Goal: Information Seeking & Learning: Learn about a topic

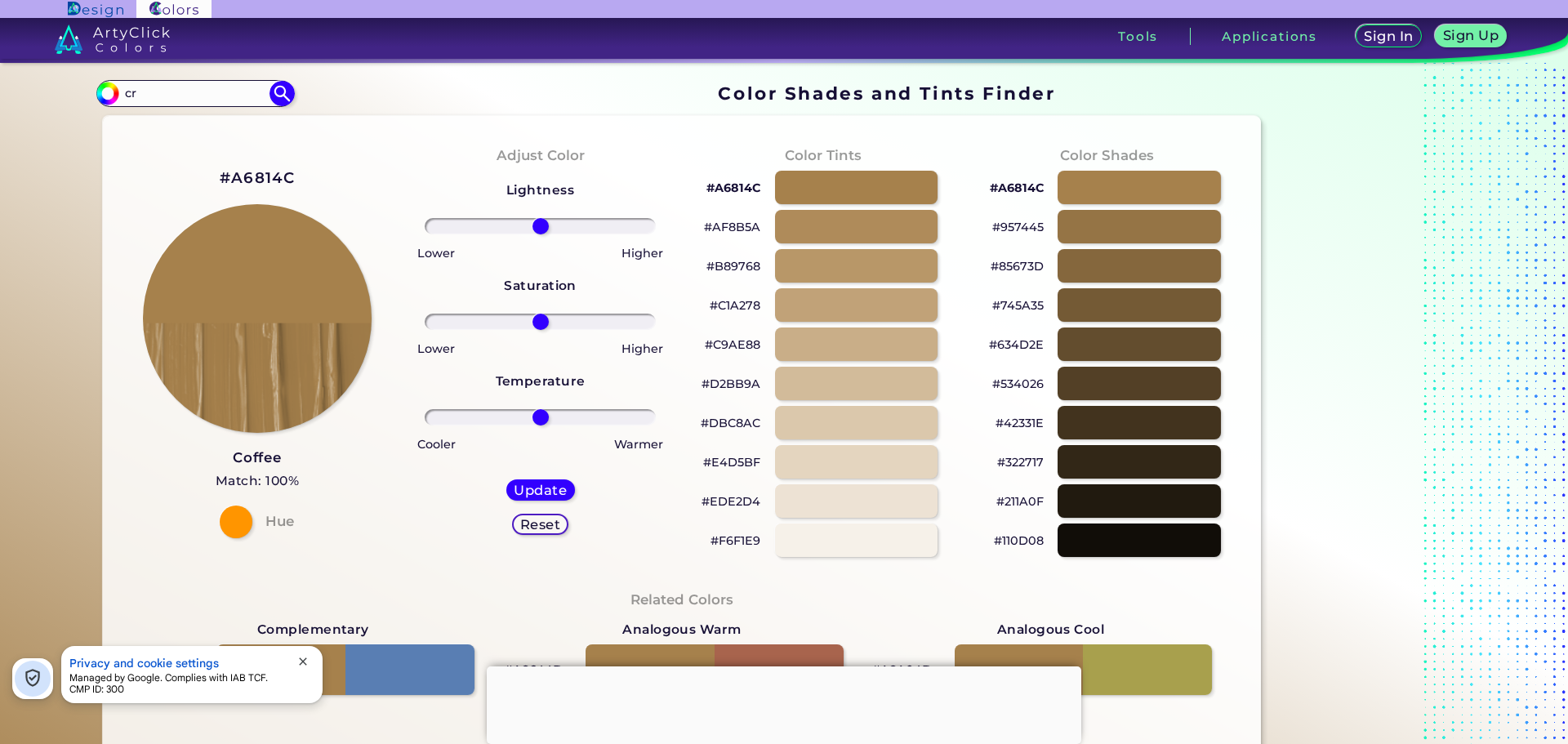
type input "c"
type input "oc"
click at [139, 155] on p "Ochre ◉" at bounding box center [149, 152] width 53 height 30
type input "#bf9005"
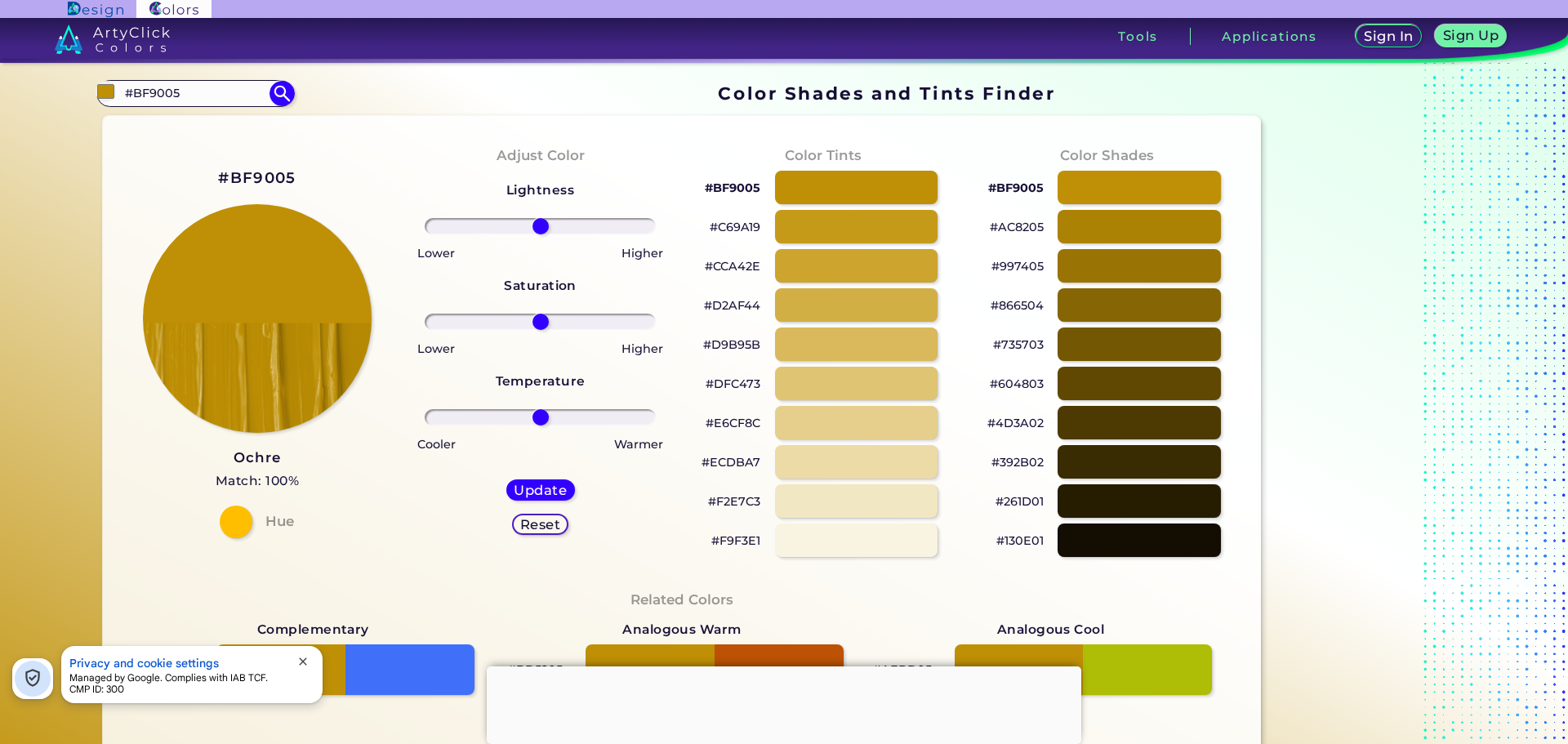
drag, startPoint x: 187, startPoint y: 94, endPoint x: 12, endPoint y: 94, distance: 175.0
click at [12, 94] on section "Color Shades Finder #bf9005 #BF9005 Ocean ◉ Ochre ◉ Acadia ◉ Acid Green ◉ Aero …" at bounding box center [784, 403] width 1568 height 681
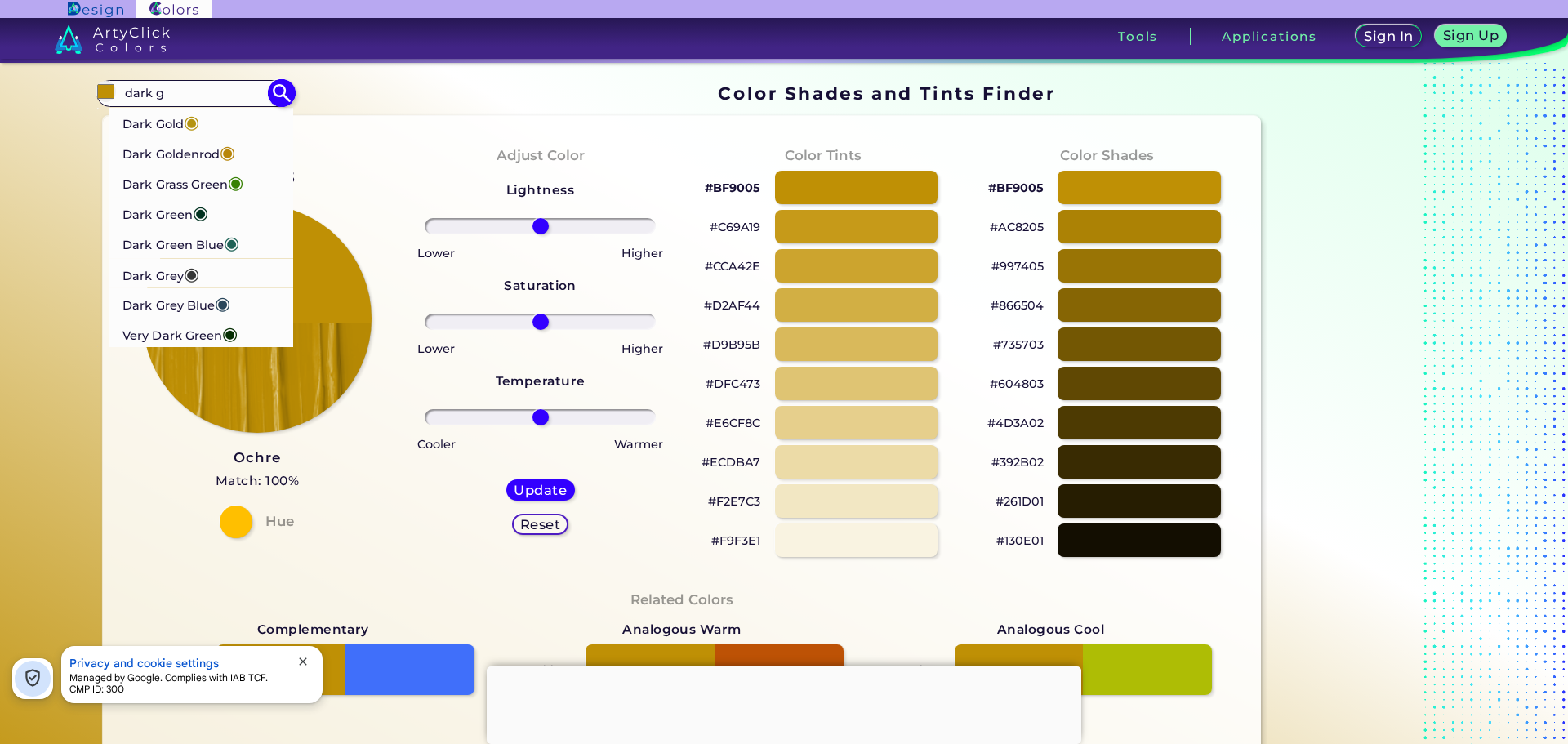
type input "dark g"
click at [187, 176] on p "Dark Grass Green ◉" at bounding box center [183, 181] width 120 height 30
type input "#388004"
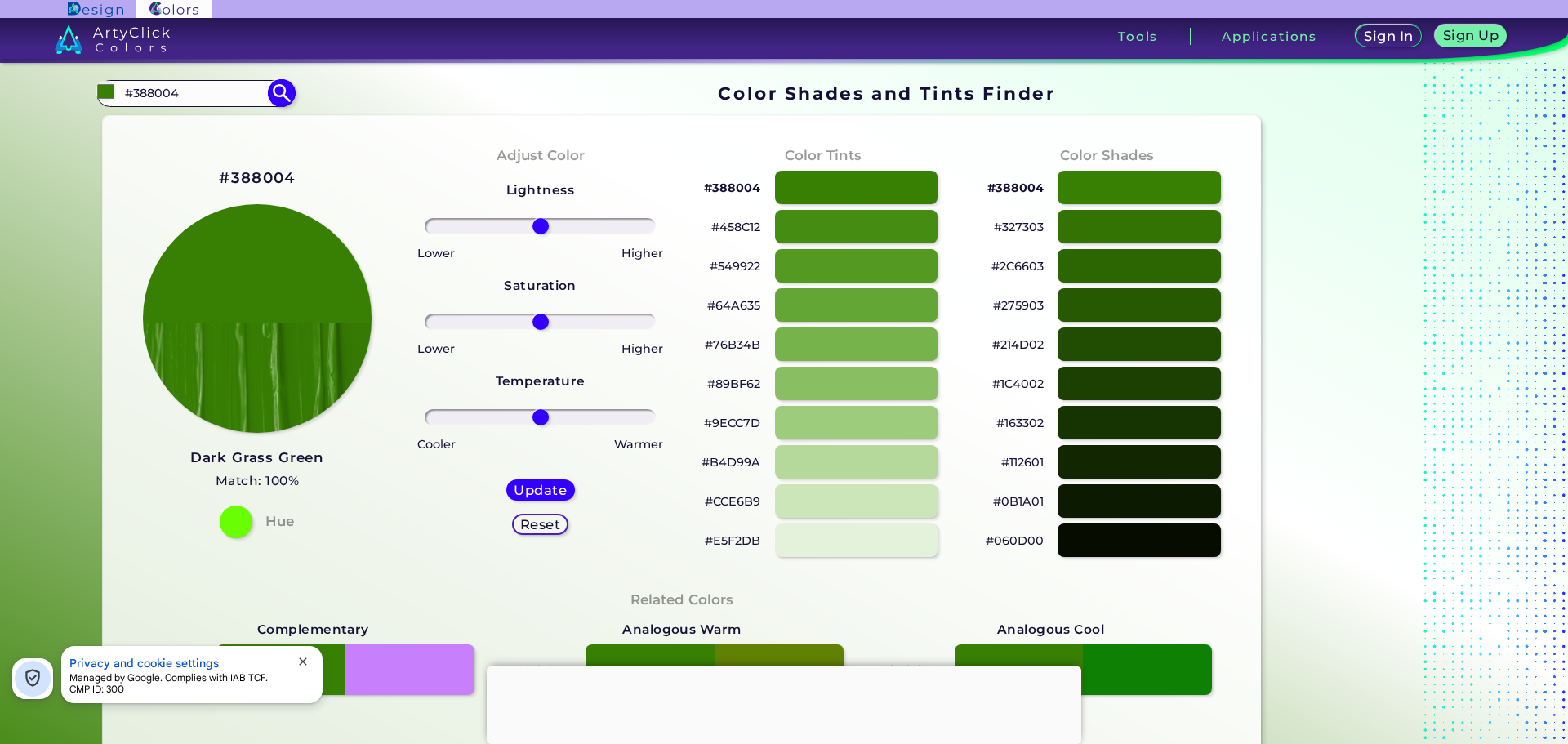
click at [201, 99] on input "#388004" at bounding box center [195, 93] width 152 height 22
type input "dese"
click at [169, 151] on p "Desert Sand ◉" at bounding box center [167, 152] width 90 height 30
type input "#edc9af"
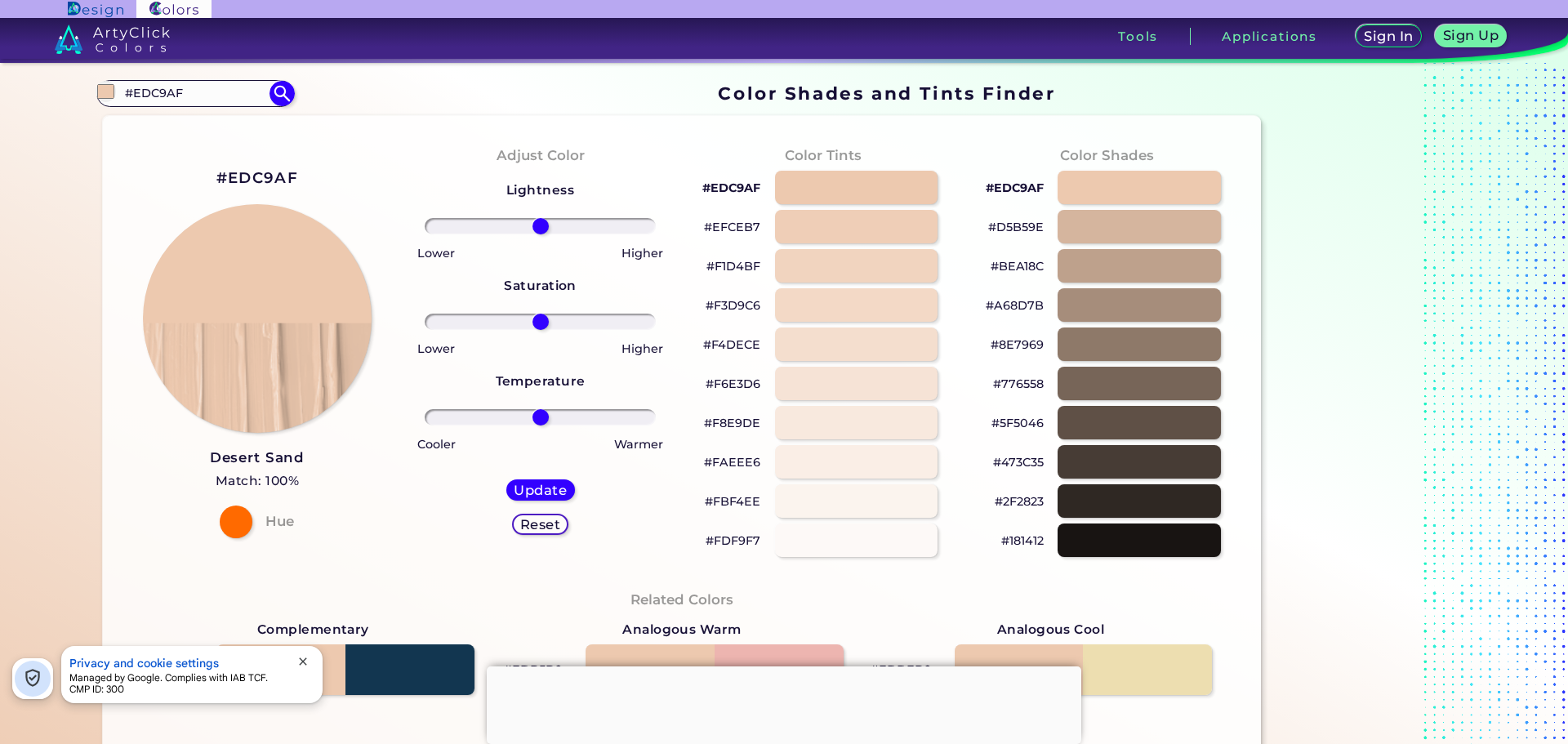
drag, startPoint x: 233, startPoint y: 84, endPoint x: 42, endPoint y: 89, distance: 191.1
click at [42, 89] on section "Color Shades Finder #edc9af #EDC9AF Desert ◉ Desert Sand ◉ Desert Storm ◉ Acadi…" at bounding box center [784, 403] width 1568 height 681
type input "t"
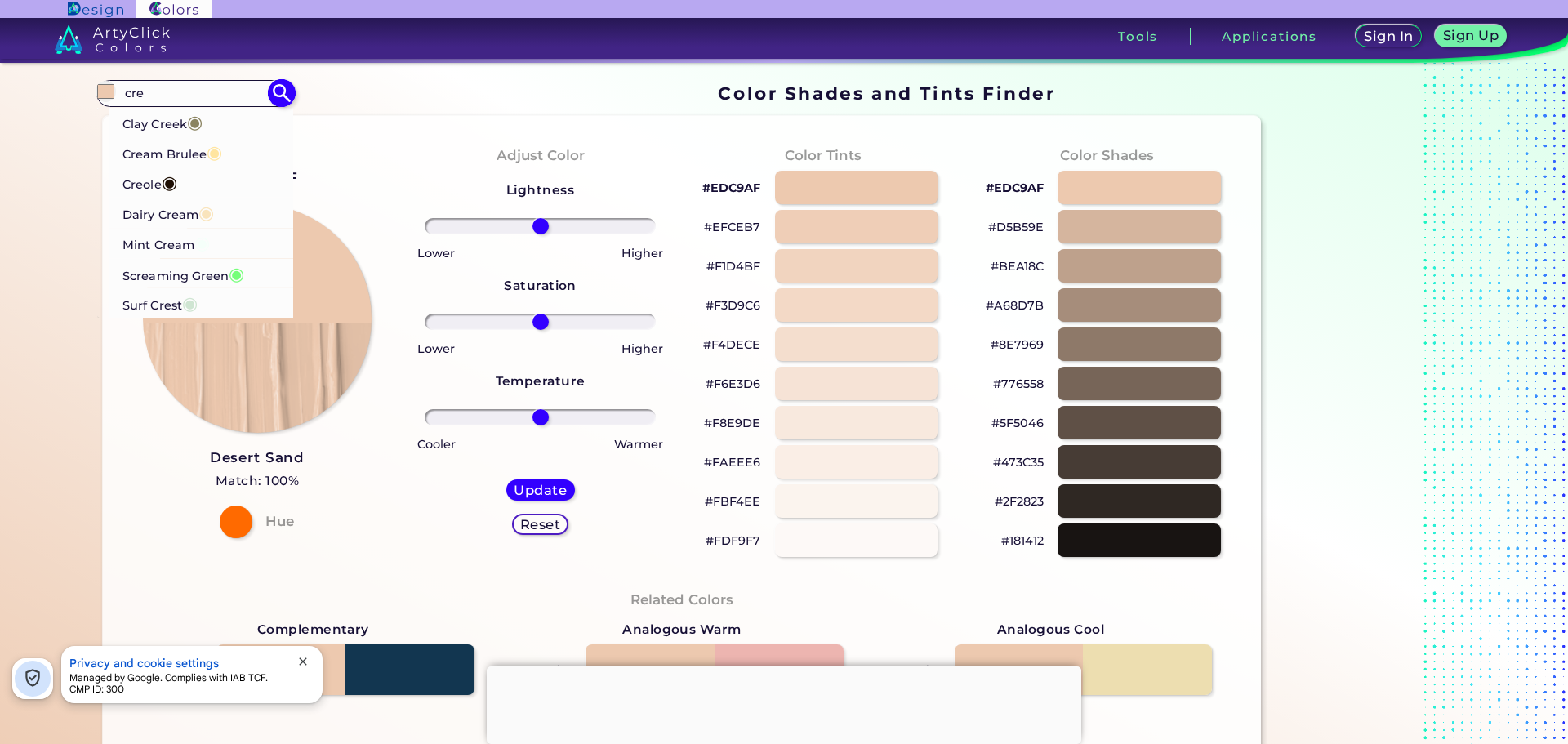
scroll to position [1, 0]
type input "cre"
click at [193, 156] on p "Cream Brulee ◉" at bounding box center [172, 151] width 100 height 30
type input "#ffe5a0"
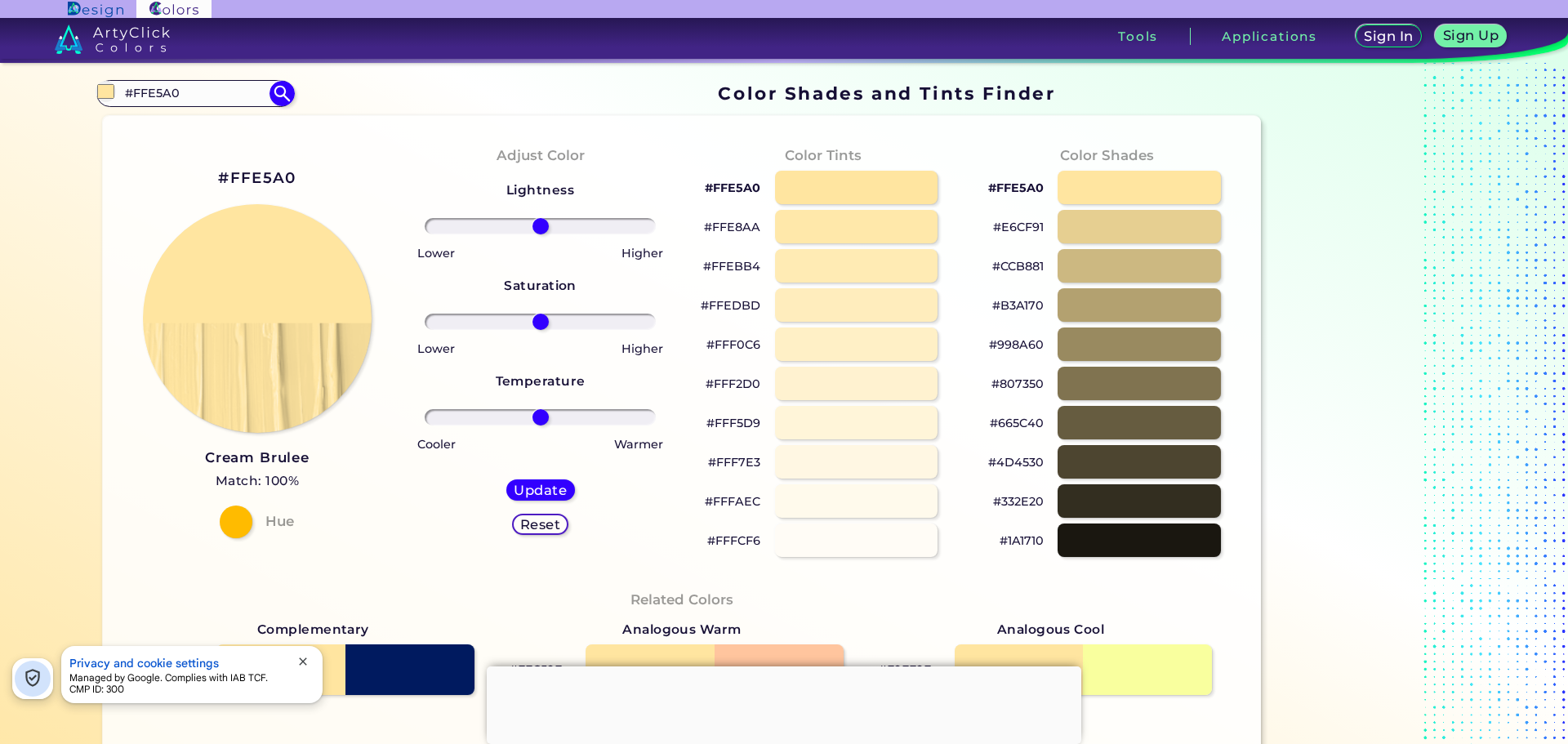
drag, startPoint x: 182, startPoint y: 94, endPoint x: 24, endPoint y: 112, distance: 159.0
click at [24, 112] on section "Color Shades Finder #ffe5a0 #FFE5A0 Clay Creek ◉ Cream Brulee ◉ Creole ◉ Dairy …" at bounding box center [784, 403] width 1568 height 681
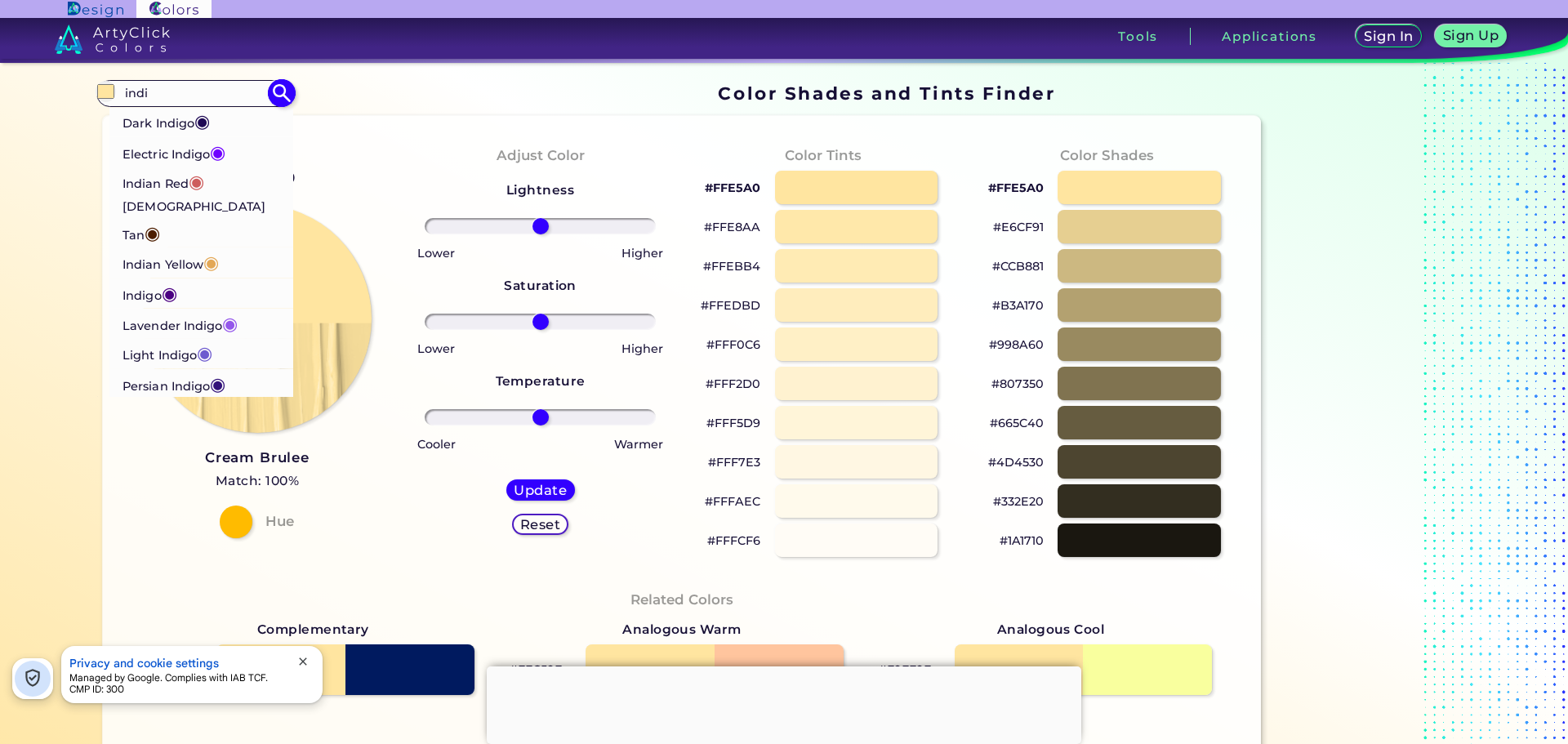
scroll to position [2, 0]
type input "indi"
click at [164, 184] on p "Indian Red ◉" at bounding box center [163, 180] width 82 height 30
type input "#cd5c5c"
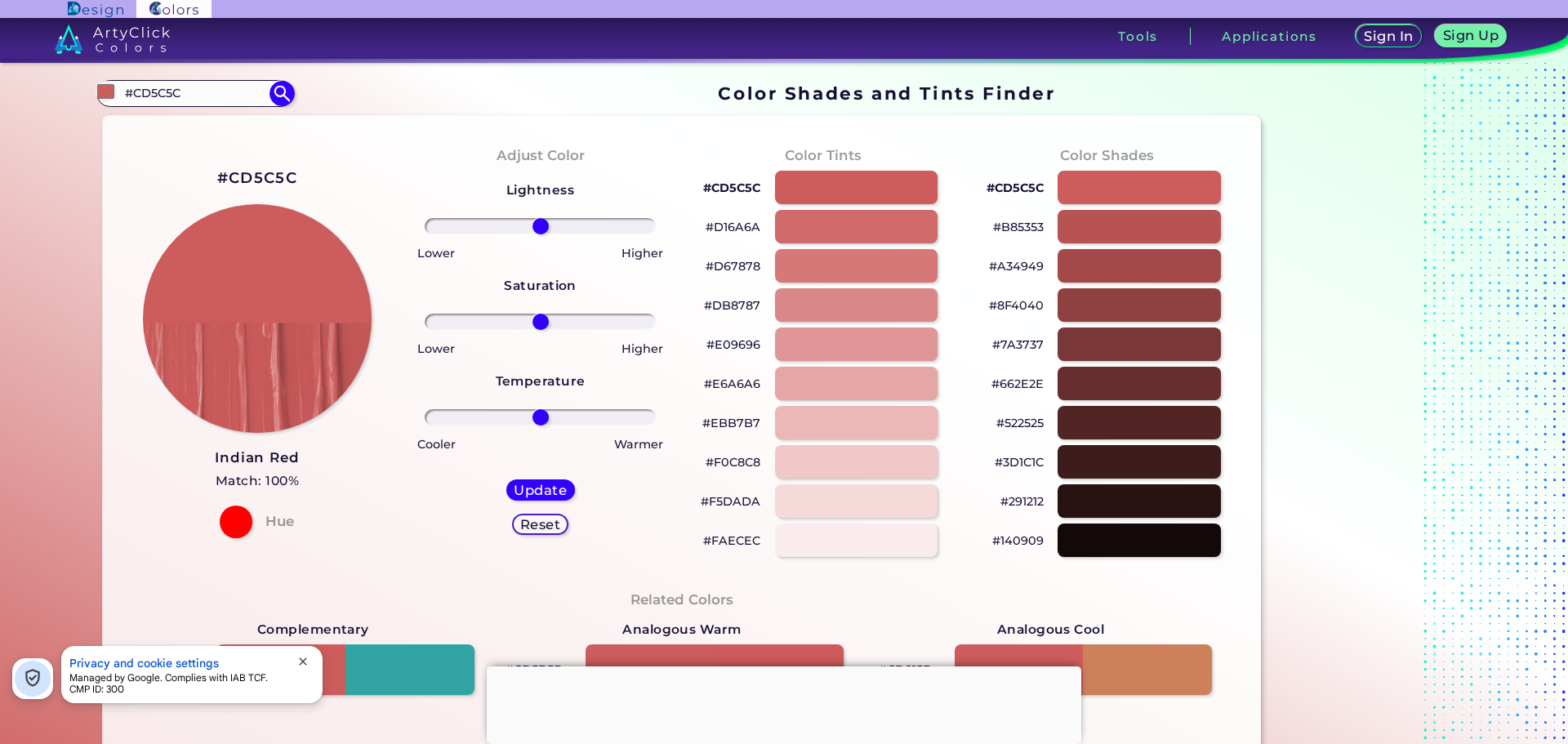
drag, startPoint x: 195, startPoint y: 102, endPoint x: 85, endPoint y: 116, distance: 110.9
click at [85, 116] on div "Color Shades Finder #cd5c5c #CD5C5C Dark Indigo ◉ Electric Indigo ◉ Indian Red …" at bounding box center [783, 665] width 1470 height 1204
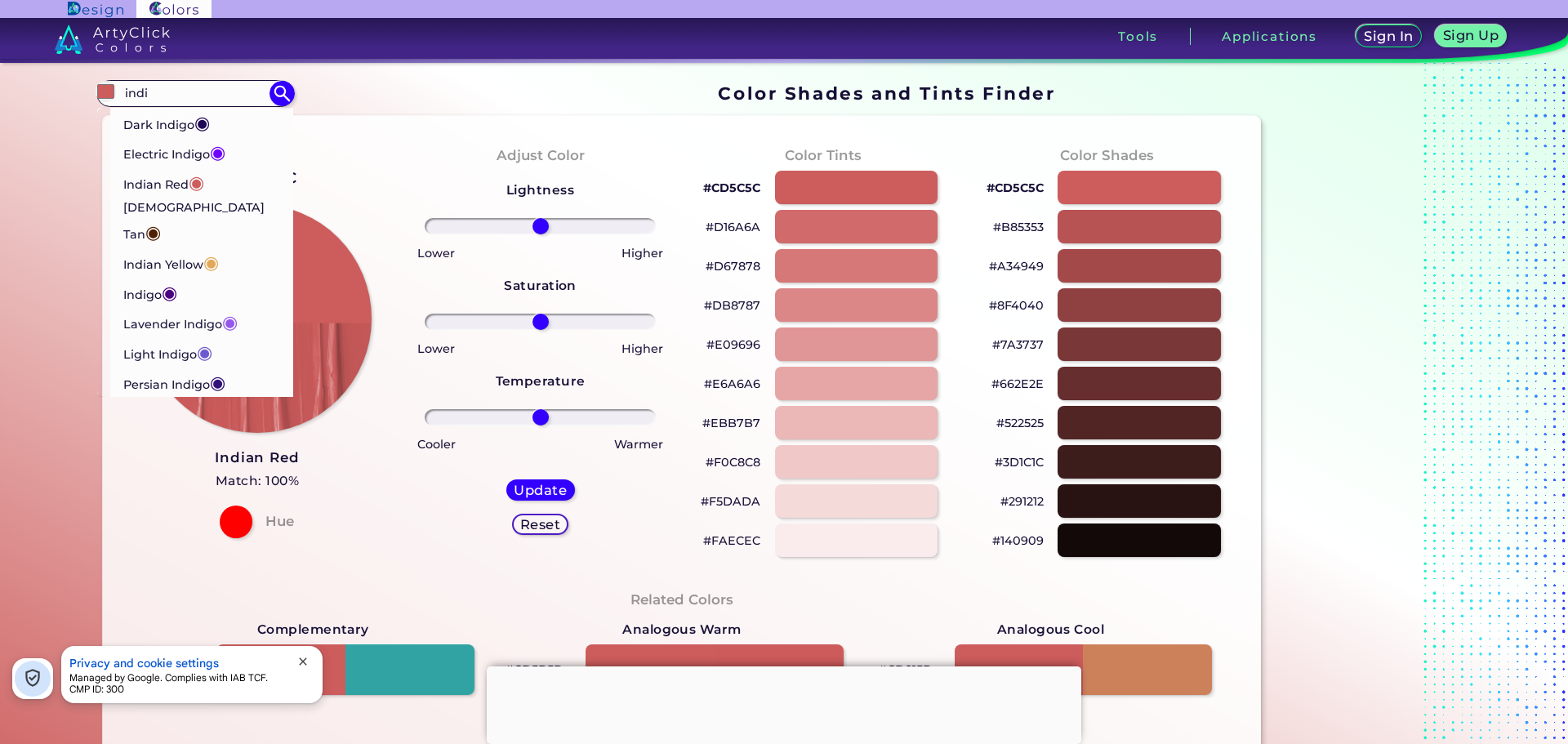
drag, startPoint x: 173, startPoint y: 96, endPoint x: 8, endPoint y: 110, distance: 165.6
click at [8, 110] on section "Color Shades Finder #cd5c5c indi Dark Indigo ◉ Electric Indigo ◉ Indian Red ◉ I…" at bounding box center [784, 403] width 1568 height 681
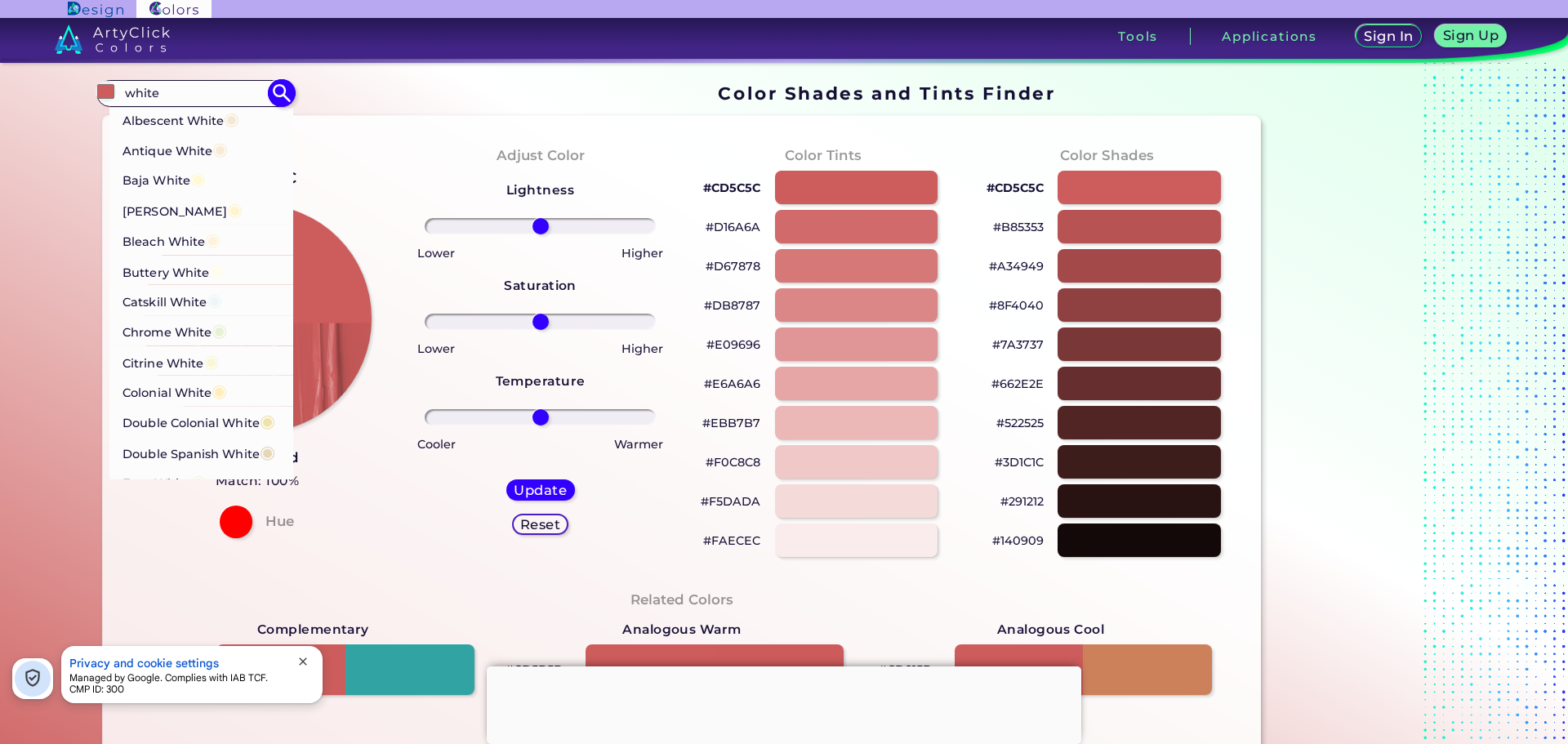
scroll to position [82, 0]
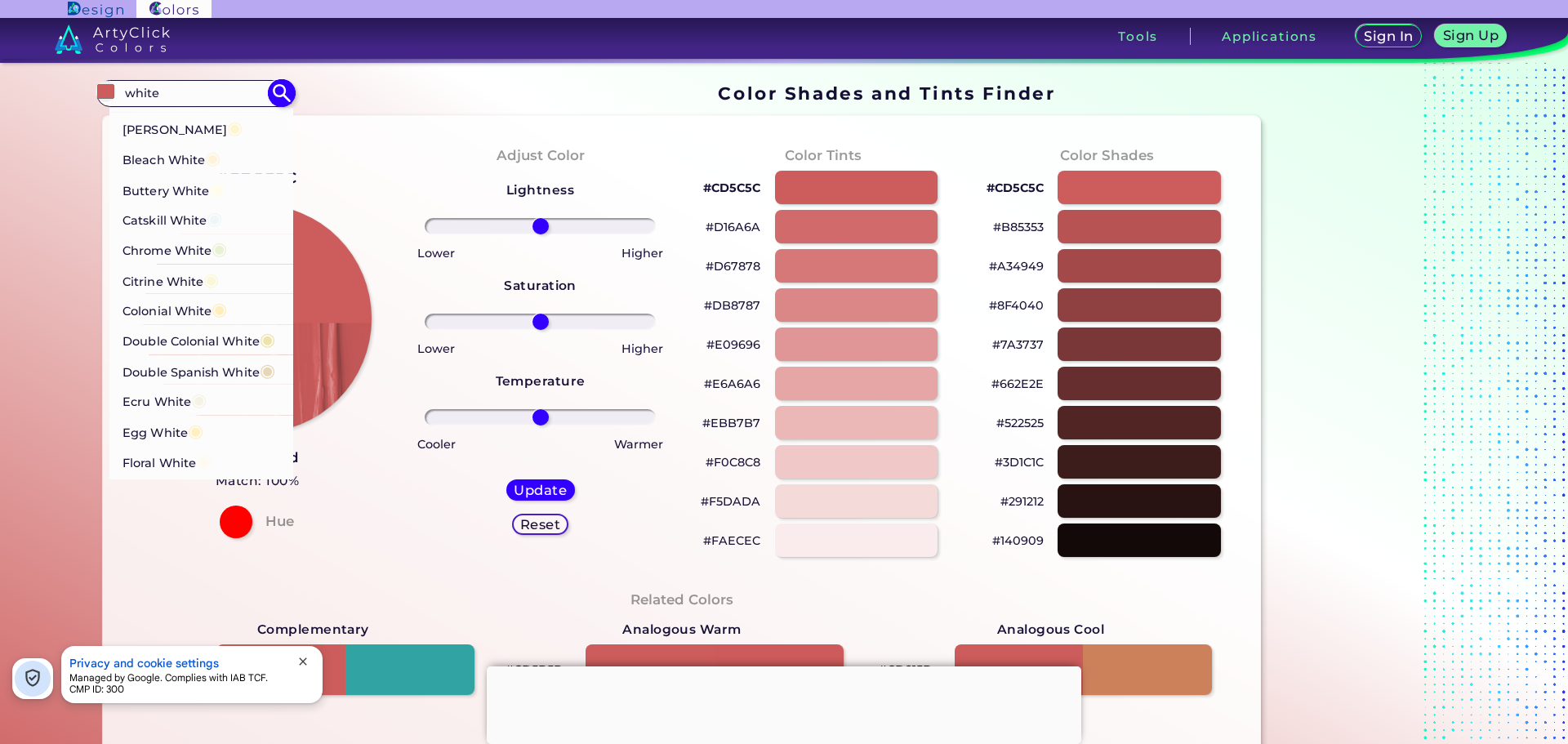
type input "white"
click at [165, 215] on p "Catskill White ◉" at bounding box center [172, 218] width 100 height 30
type input "#eef6f7"
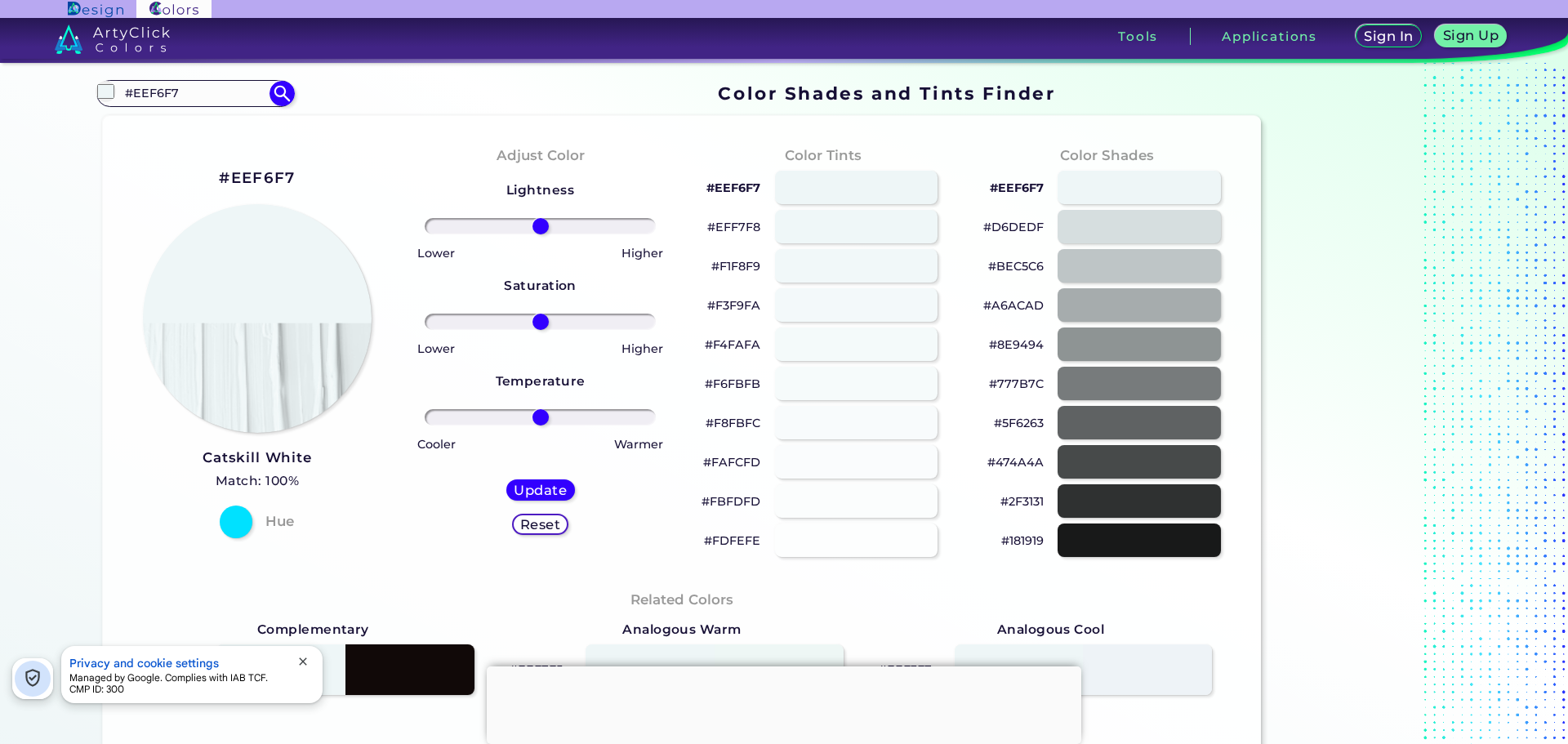
drag, startPoint x: 174, startPoint y: 94, endPoint x: 36, endPoint y: 106, distance: 138.5
click at [36, 106] on section "Color Shades Finder #eef6f7 #EEF6F7 Albescent White ◉ Antique White ◉ Baja Whit…" at bounding box center [784, 403] width 1568 height 681
type input "g"
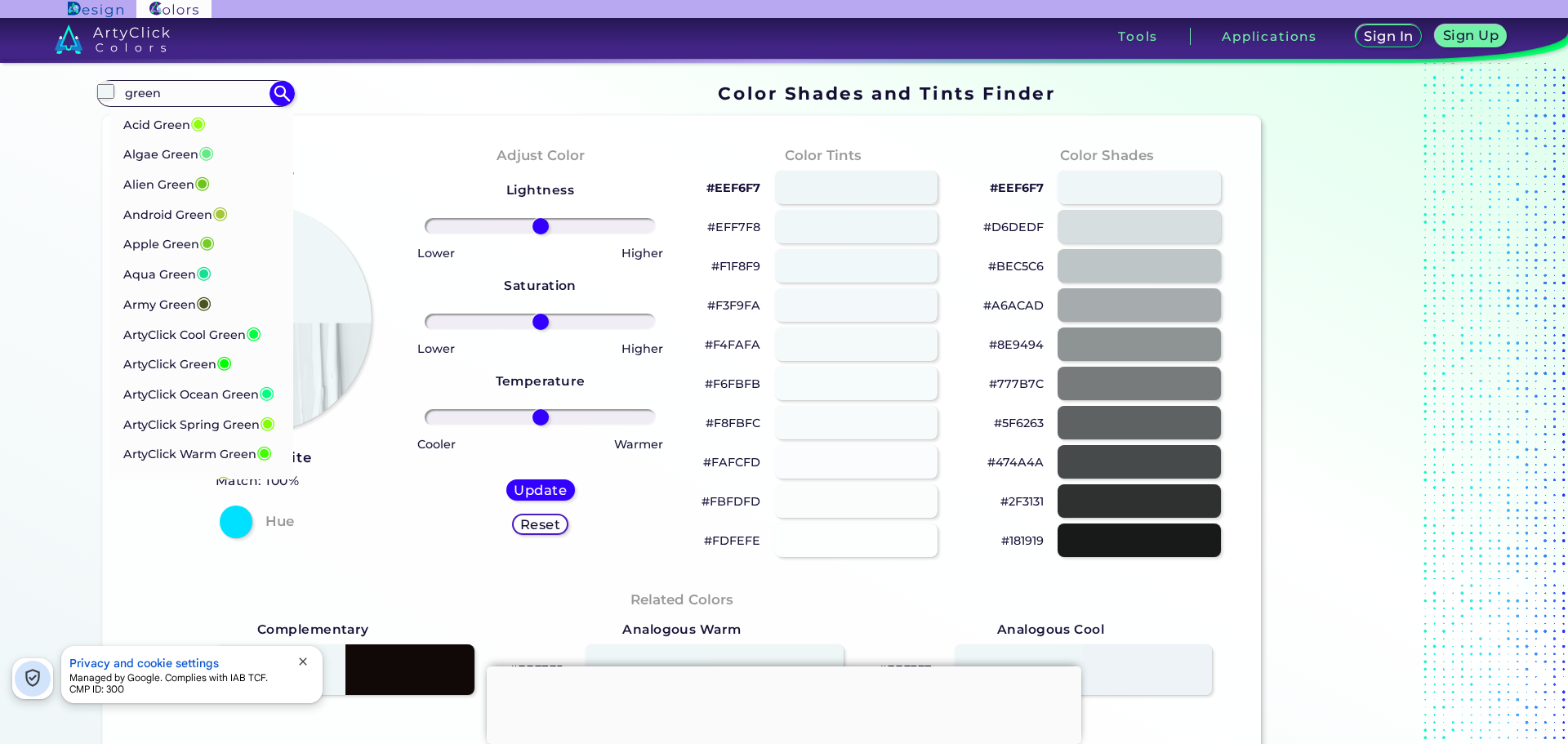
drag, startPoint x: 184, startPoint y: 90, endPoint x: 65, endPoint y: 110, distance: 120.7
click at [65, 110] on div "Color Shades Finder #eef6f7 green Acid Green ◉ Algae Green ◉ Alien Green ◉ Andr…" at bounding box center [783, 665] width 1470 height 1204
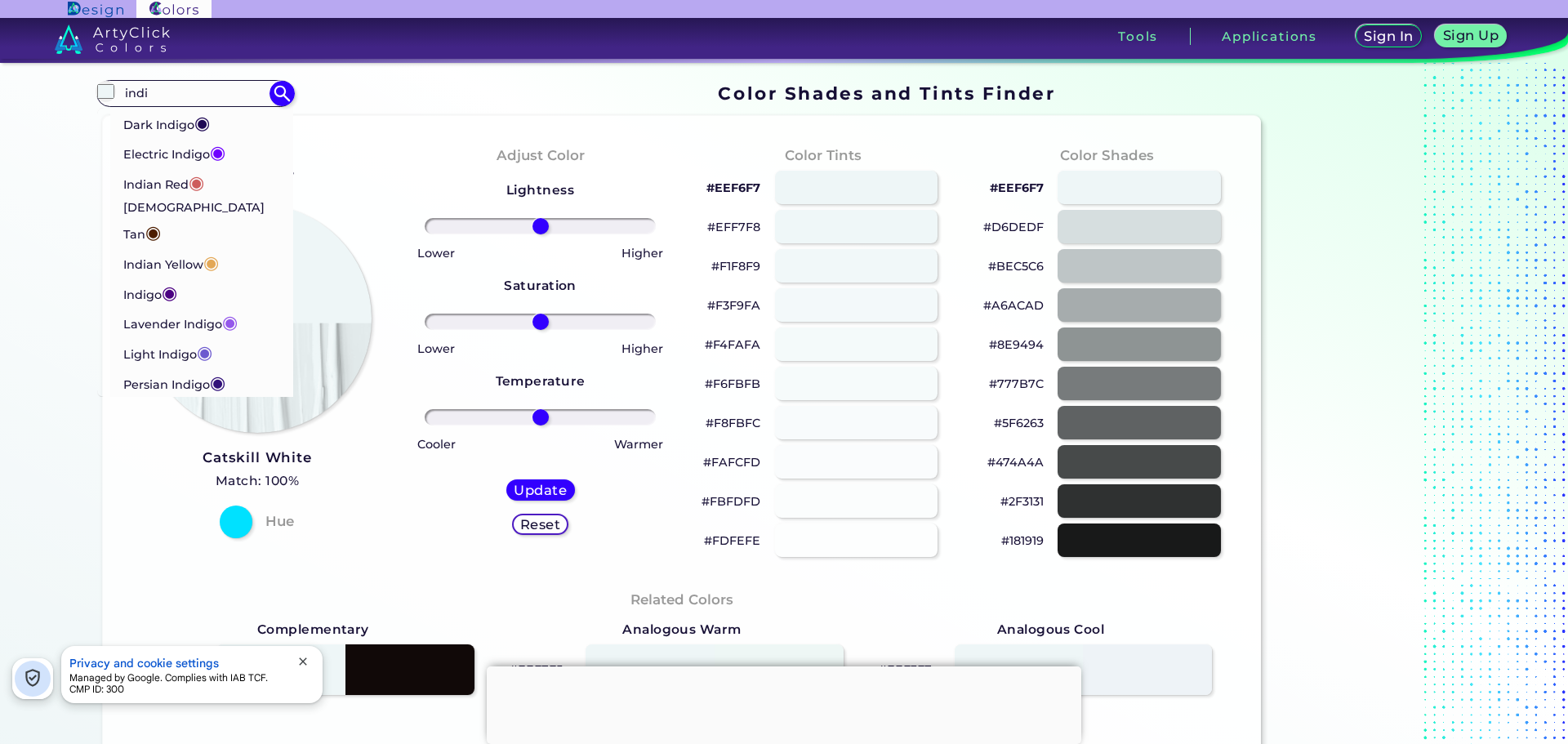
click at [38, 231] on section "Color Shades Finder #eef6f7 indi Dark Indigo ◉ Electric Indigo ◉ Indian Red ◉ I…" at bounding box center [784, 403] width 1568 height 681
click at [202, 94] on input "indi" at bounding box center [195, 93] width 152 height 22
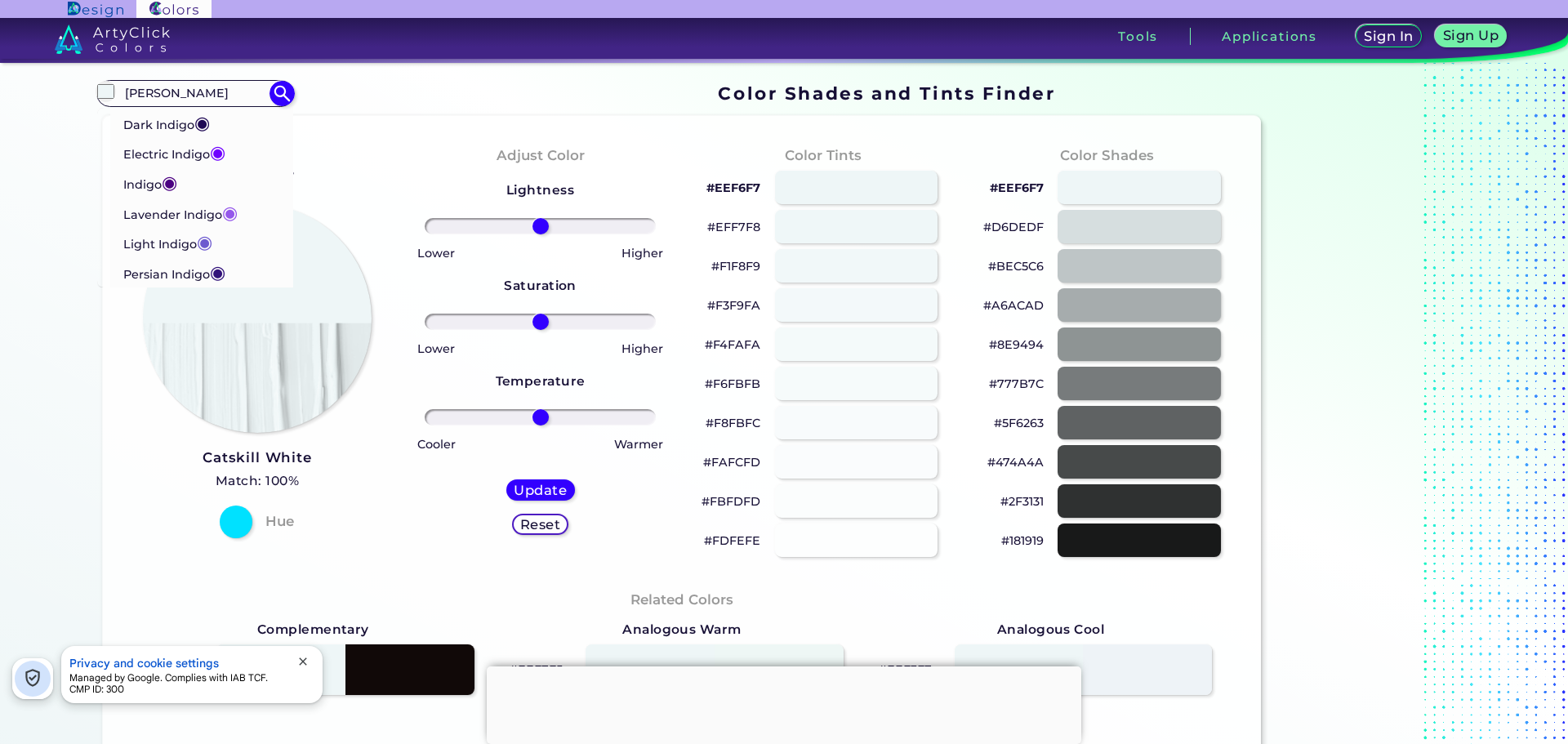
type input "[PERSON_NAME]"
click at [194, 120] on span "◉" at bounding box center [202, 121] width 16 height 21
type input "#1f0954"
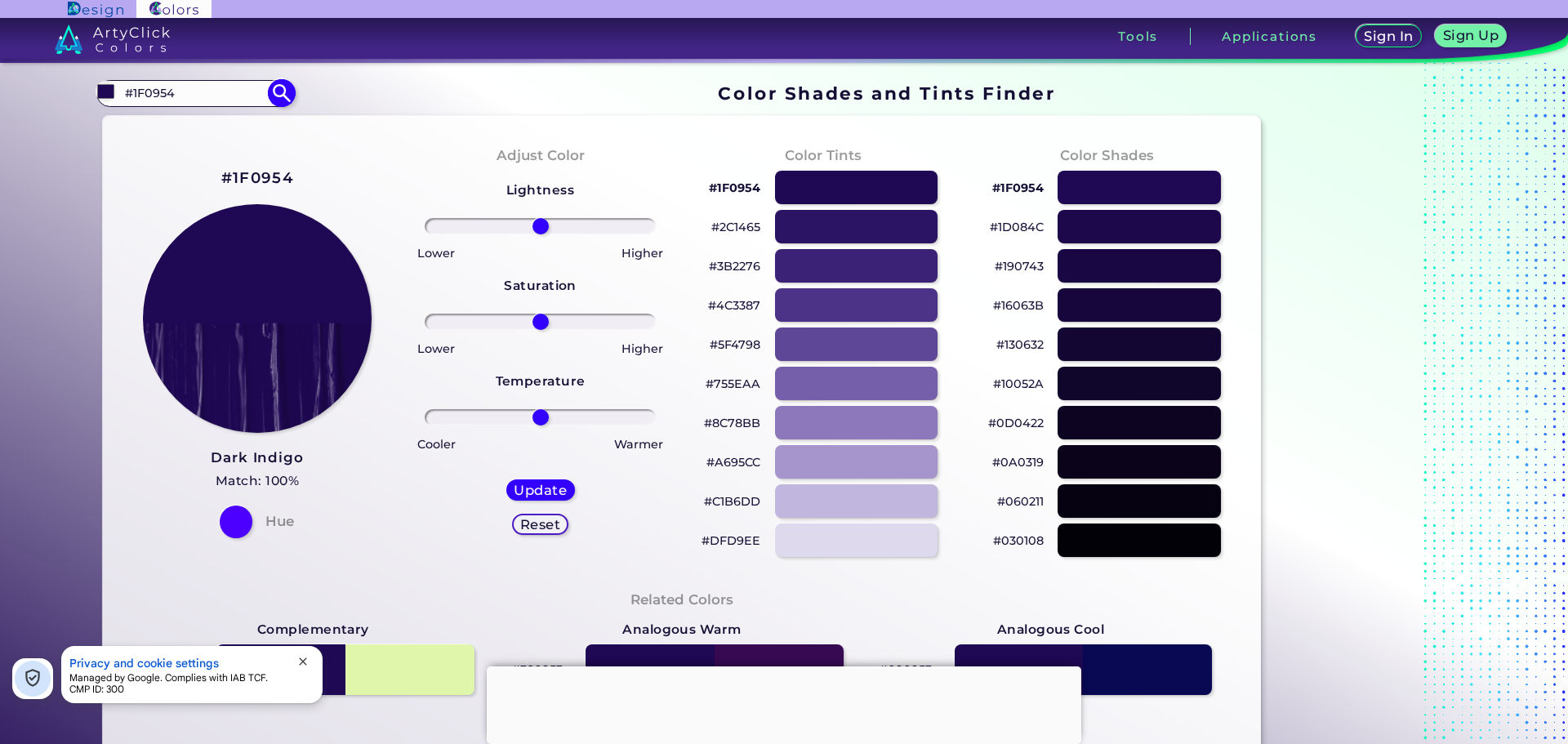
click at [197, 85] on input "#1F0954" at bounding box center [195, 93] width 152 height 22
drag, startPoint x: 187, startPoint y: 87, endPoint x: 9, endPoint y: 83, distance: 178.0
click at [9, 83] on section "Color Shades Finder #1f0954 #1F0954 Dark Indigo ◉ Electric Indigo ◉ Indigo ◉ La…" at bounding box center [784, 403] width 1568 height 681
paste input "4B3E4D"
type input "#4B3E4D"
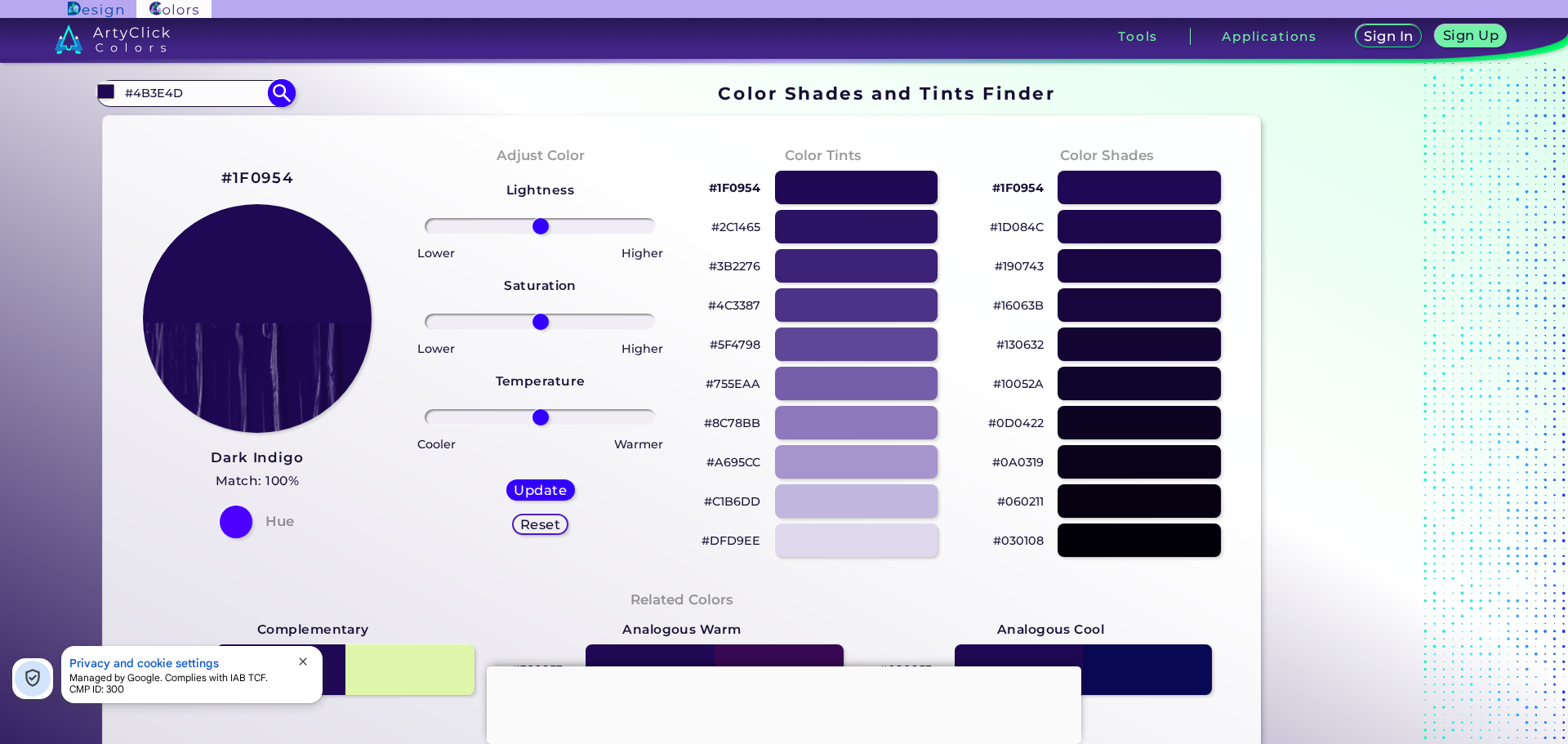
click at [274, 94] on img at bounding box center [282, 93] width 28 height 28
type input "#4b3e4d"
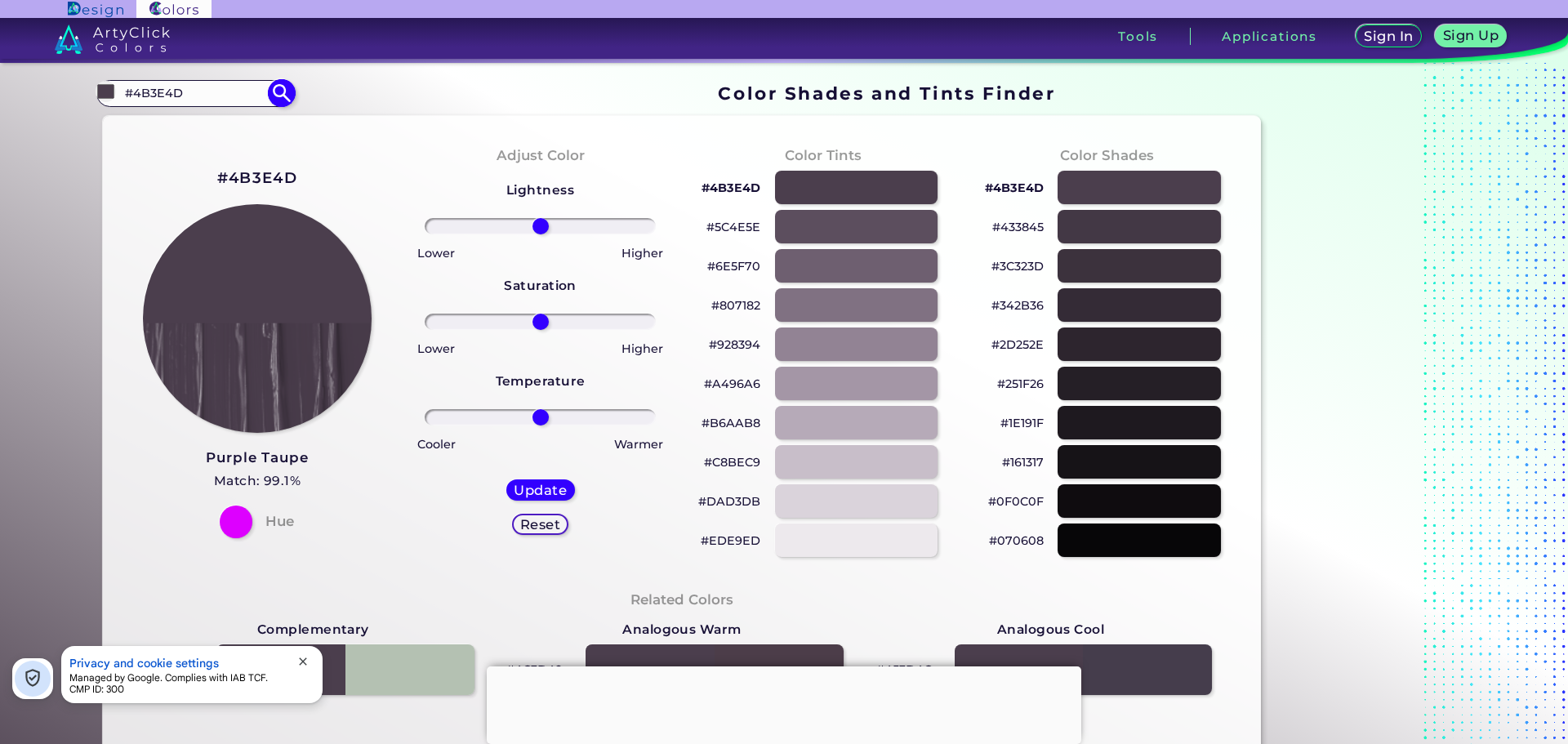
click at [221, 91] on input "#4B3E4D" at bounding box center [195, 93] width 152 height 22
paste input "FDF3E7"
type input "#FDF3E7"
click at [280, 95] on img at bounding box center [282, 93] width 28 height 28
type input "#fdf3e7"
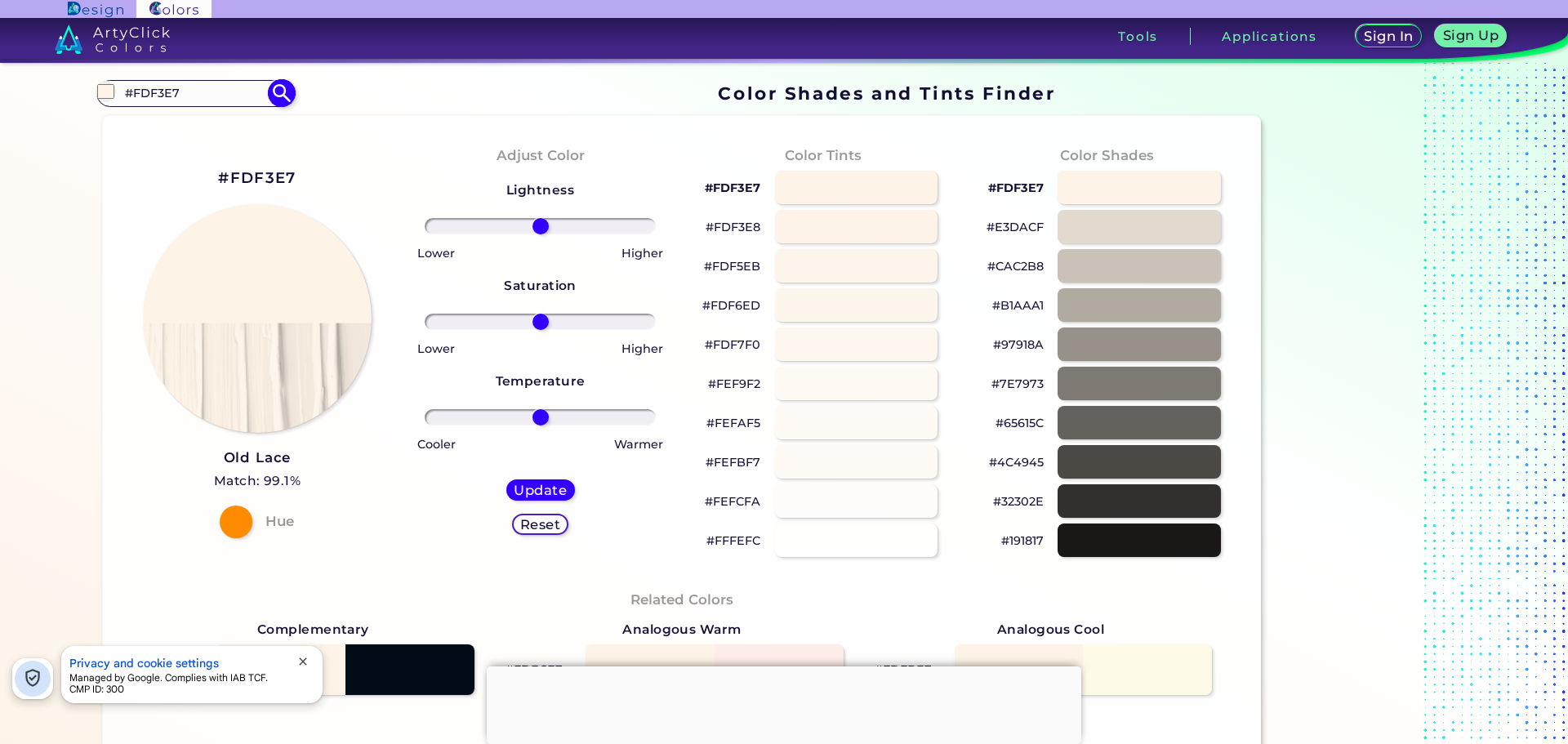
click at [170, 89] on input "#FDF3E7" at bounding box center [195, 93] width 152 height 22
paste input "0033A0"
type input "#0033A0"
click at [278, 94] on img at bounding box center [282, 93] width 28 height 28
type input "#0033a0"
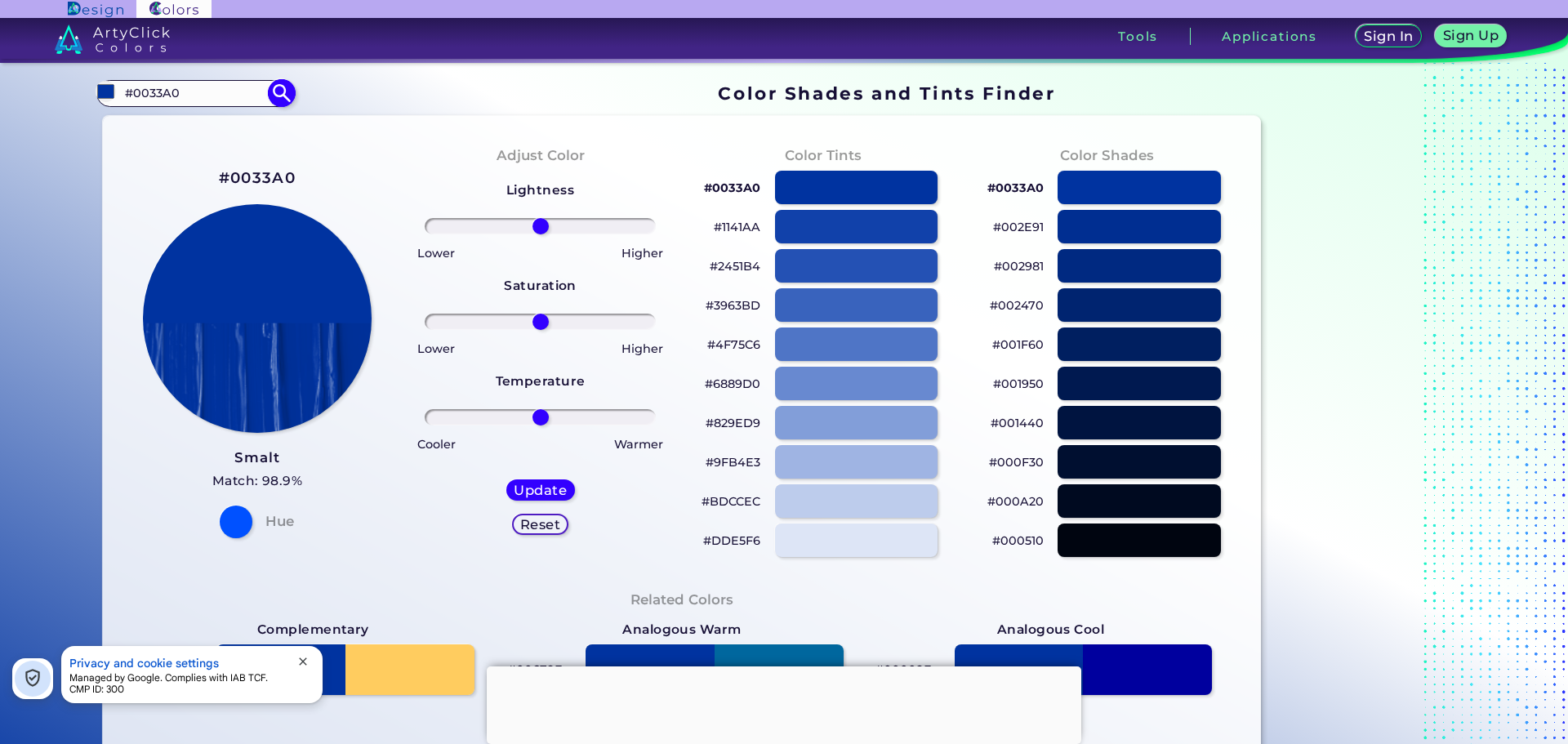
click at [195, 93] on input "#0033A0" at bounding box center [195, 93] width 152 height 22
paste input "6B8E6E"
type input "#6B8E6E"
click at [283, 83] on img at bounding box center [282, 93] width 28 height 28
type input "#6b8e6e"
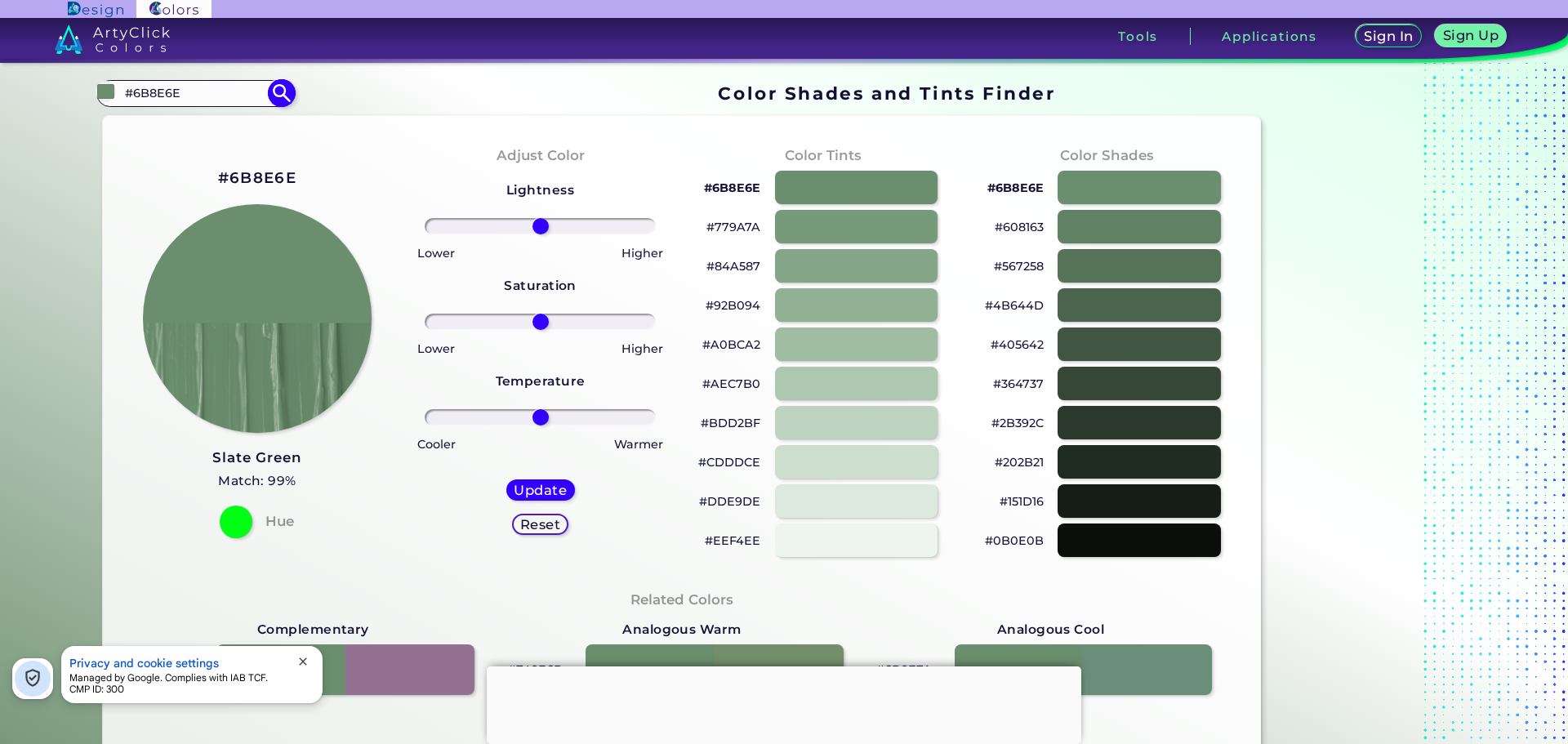
click at [174, 89] on input "#6B8E6E" at bounding box center [195, 93] width 152 height 22
paste input "Colour code Active hats Name Map Amazon NTCL"
type input "#6B8E6E"
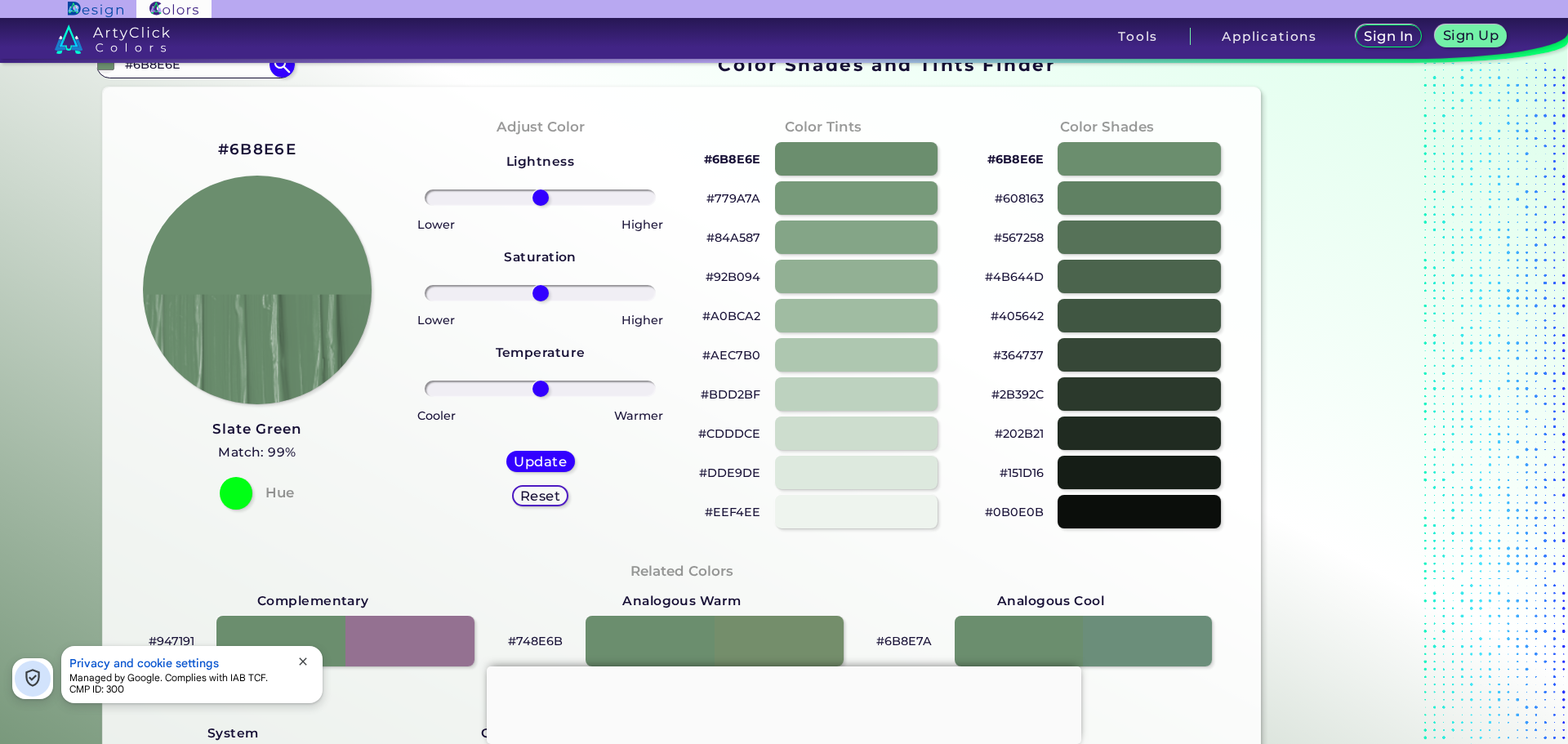
scroll to position [0, 0]
